Goal: Check status: Check status

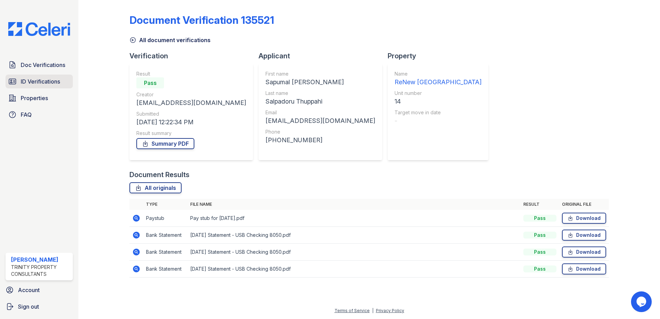
click at [36, 79] on span "ID Verifications" at bounding box center [40, 81] width 39 height 8
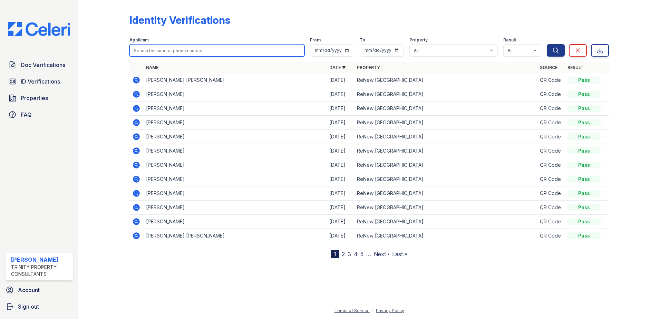
click at [236, 55] on input "search" at bounding box center [216, 50] width 175 height 12
type input "amanda"
click at [546, 44] on button "Search" at bounding box center [555, 50] width 18 height 12
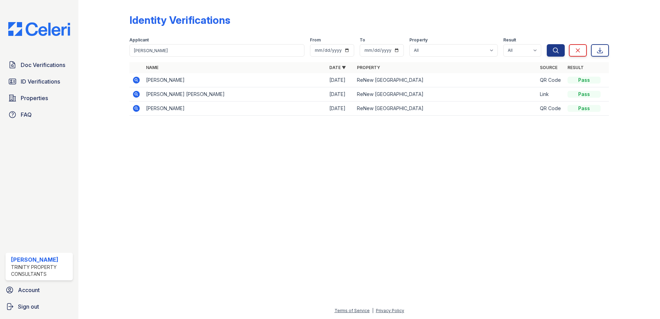
click at [139, 78] on icon at bounding box center [136, 80] width 8 height 8
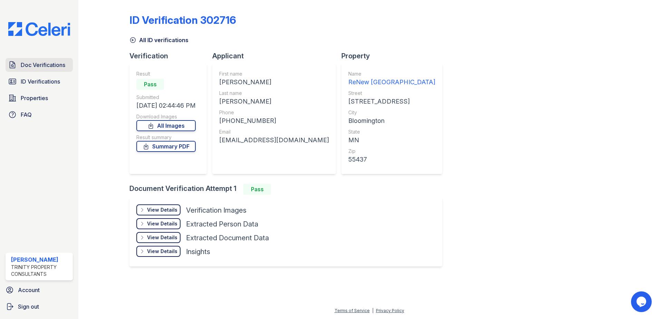
click at [62, 71] on link "Doc Verifications" at bounding box center [39, 65] width 67 height 14
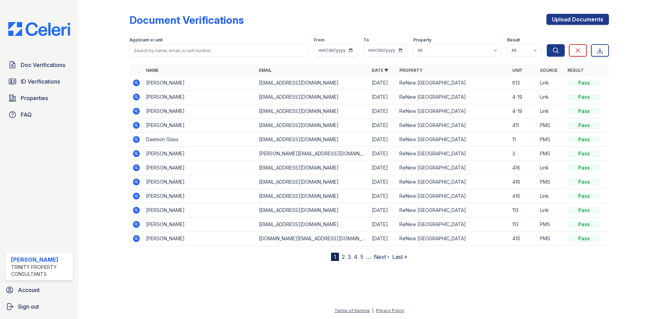
click at [167, 43] on div "Applicant or unit" at bounding box center [218, 40] width 179 height 7
click at [181, 57] on form "Applicant or unit From To Property All ReNew West Bloomington Result All Pass C…" at bounding box center [368, 46] width 479 height 28
click at [137, 82] on icon at bounding box center [136, 83] width 8 height 8
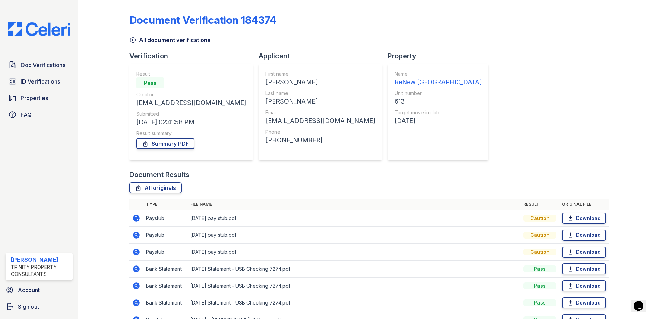
click at [495, 65] on div "Document Verification 184374 All document verifications Verification Result Pas…" at bounding box center [368, 169] width 479 height 332
